Goal: Transaction & Acquisition: Obtain resource

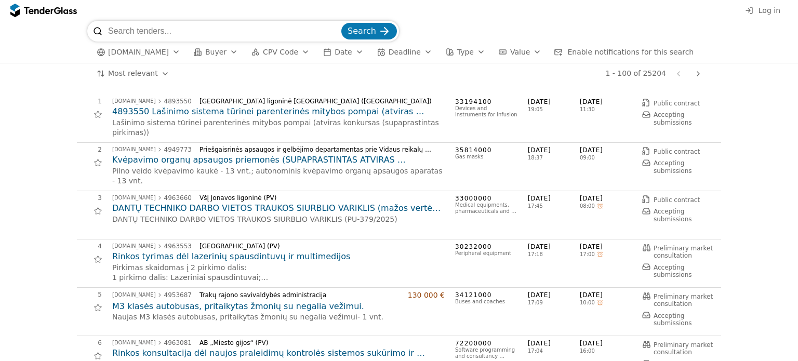
click at [139, 34] on input "search" at bounding box center [223, 31] width 231 height 21
type input "ID 4914590"
click at [342, 23] on button "Search" at bounding box center [370, 31] width 56 height 17
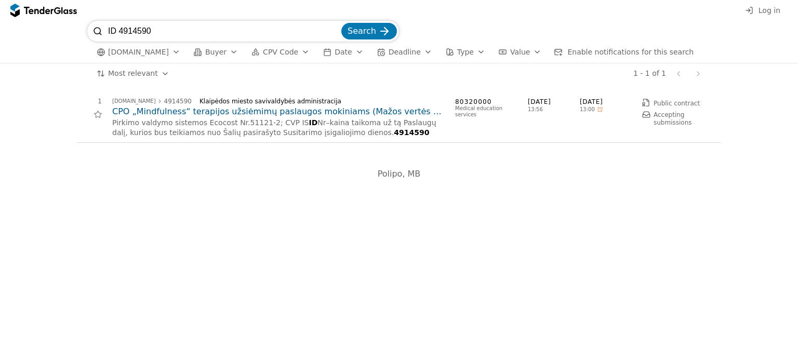
click at [203, 111] on h2 "CPO „Mindfulness“ terapijos užsiėmimų paslaugos mokiniams (Mažos vertės skelbia…" at bounding box center [278, 111] width 333 height 11
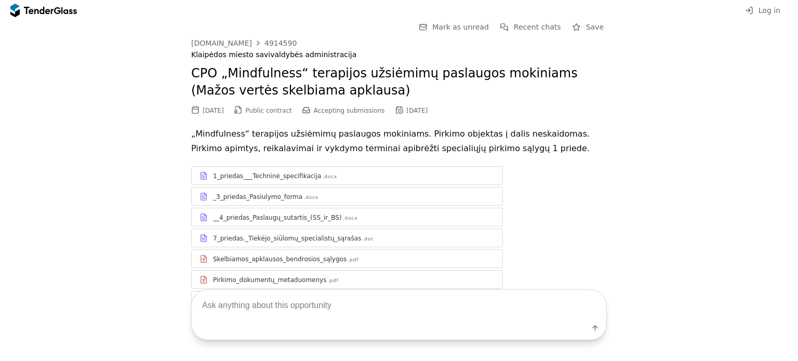
scroll to position [52, 0]
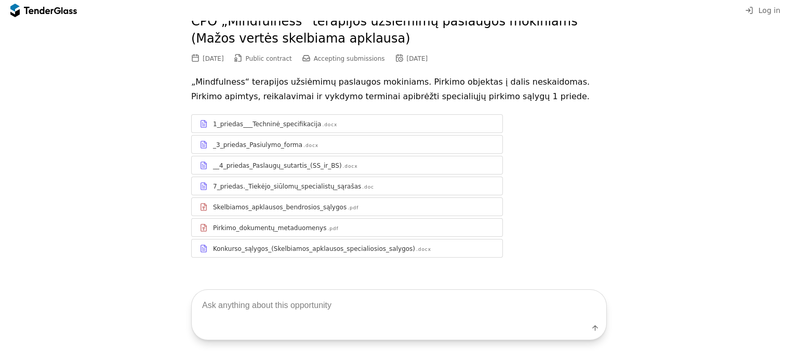
click at [258, 124] on div "1_priedas___Techninė_specifikacija" at bounding box center [267, 124] width 108 height 8
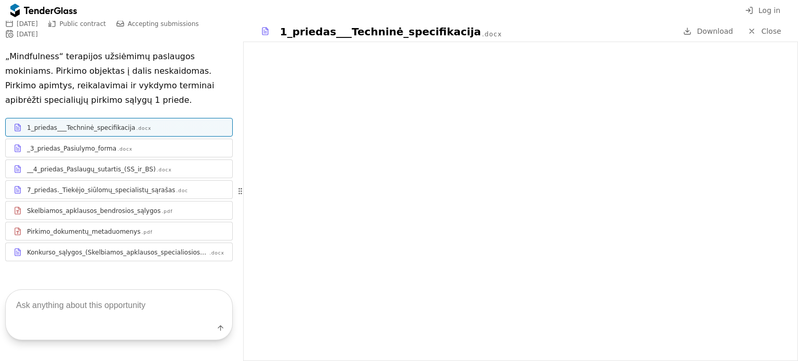
scroll to position [112, 0]
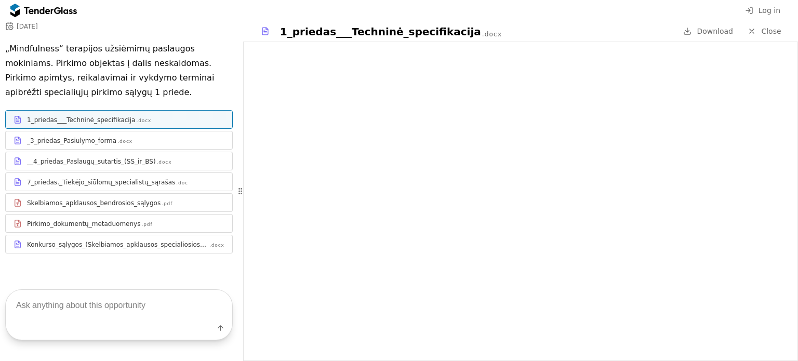
click at [54, 141] on div "_3_priedas_Pasiulymo_forma" at bounding box center [71, 141] width 89 height 8
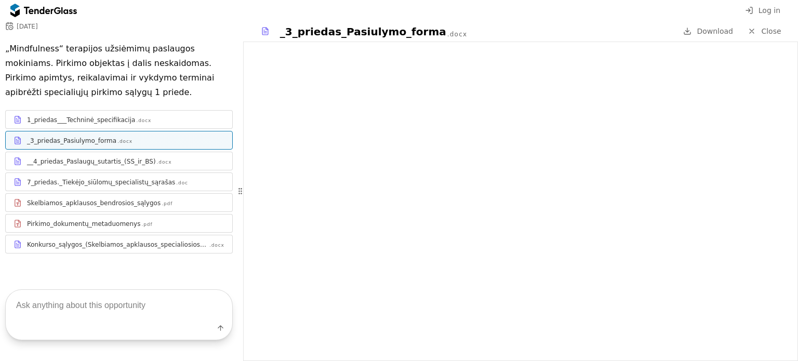
scroll to position [60, 0]
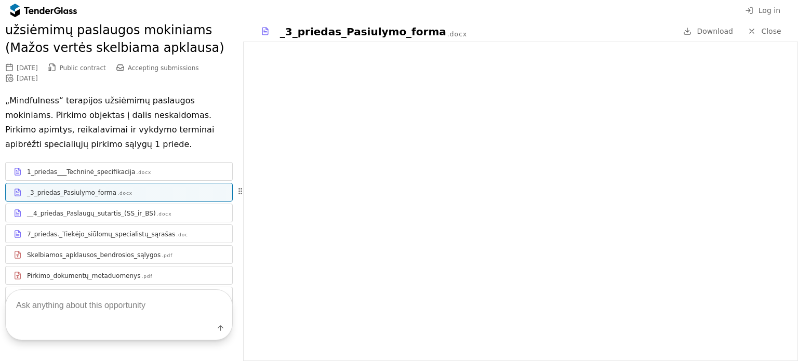
click at [70, 216] on div "__4_priedas_Paslaugų_sutartis_(SS_ir_BS)" at bounding box center [91, 213] width 129 height 8
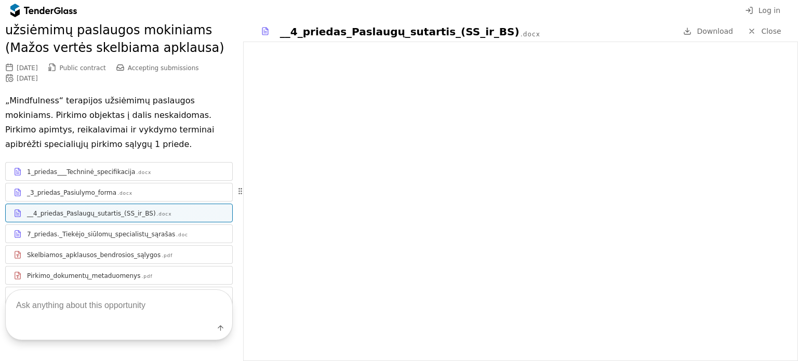
click at [108, 241] on link "7_priedas._Tiekėjo_siūlomų_specialistų_sąrašas .doc" at bounding box center [119, 234] width 228 height 19
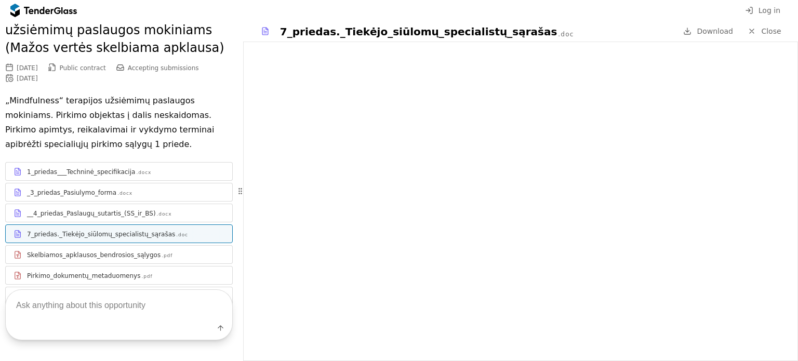
click at [108, 257] on div "Skelbiamos_apklausos_bendrosios_sąlygos" at bounding box center [94, 255] width 134 height 8
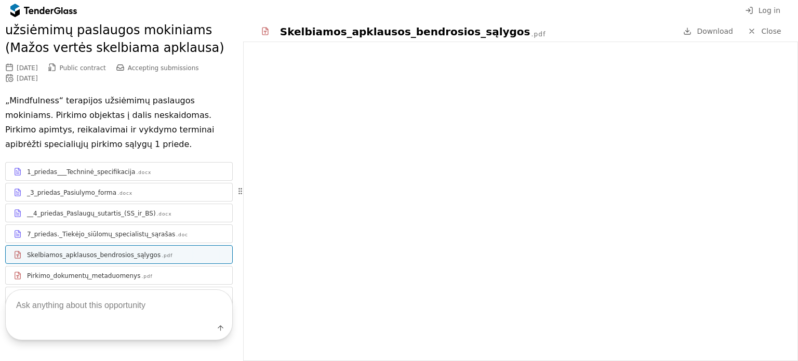
click at [63, 276] on div "Label" at bounding box center [119, 315] width 238 height 92
click at [73, 278] on div "Label" at bounding box center [119, 315] width 238 height 92
click at [108, 172] on div "1_priedas___Techninė_specifikacija" at bounding box center [81, 172] width 108 height 8
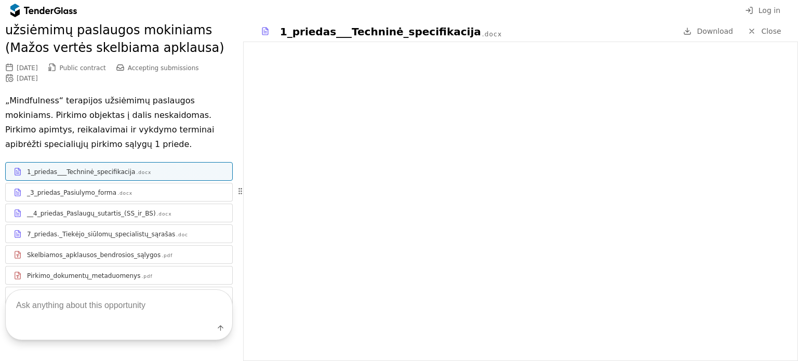
click at [97, 277] on div "Label" at bounding box center [119, 315] width 238 height 92
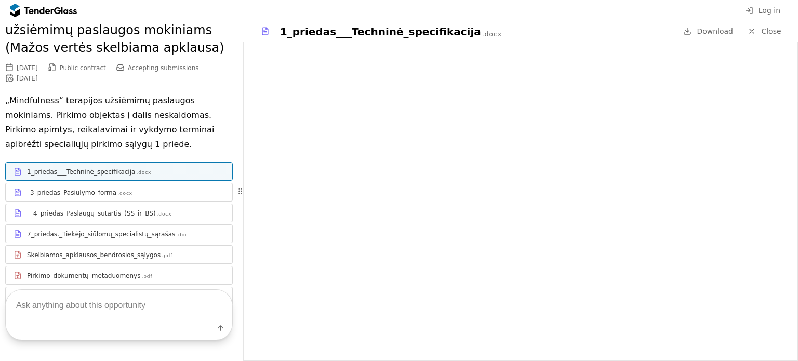
click at [78, 193] on div "_3_priedas_Pasiulymo_forma" at bounding box center [71, 193] width 89 height 8
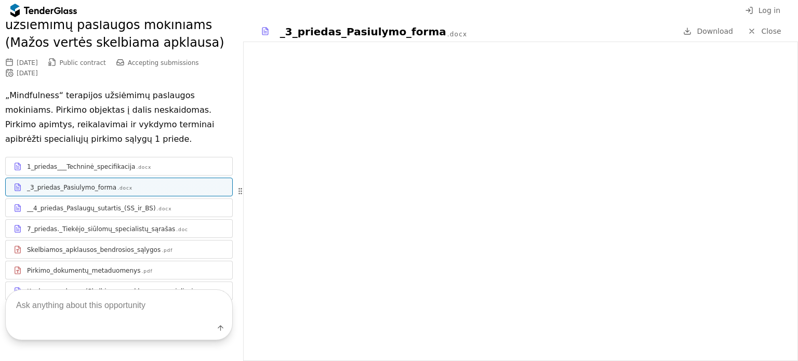
scroll to position [104, 0]
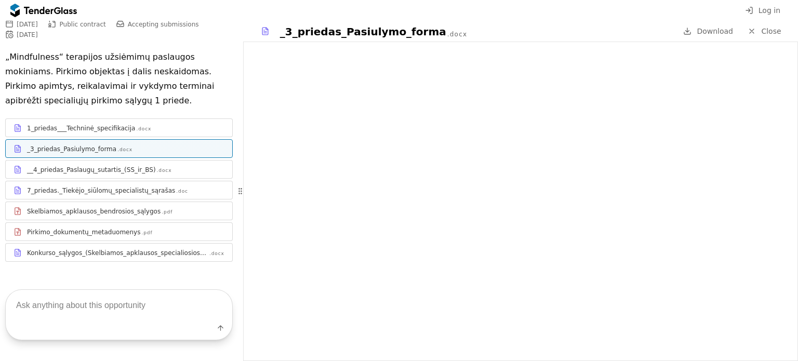
click at [718, 31] on span "Download" at bounding box center [715, 31] width 36 height 8
